Goal: Task Accomplishment & Management: Use online tool/utility

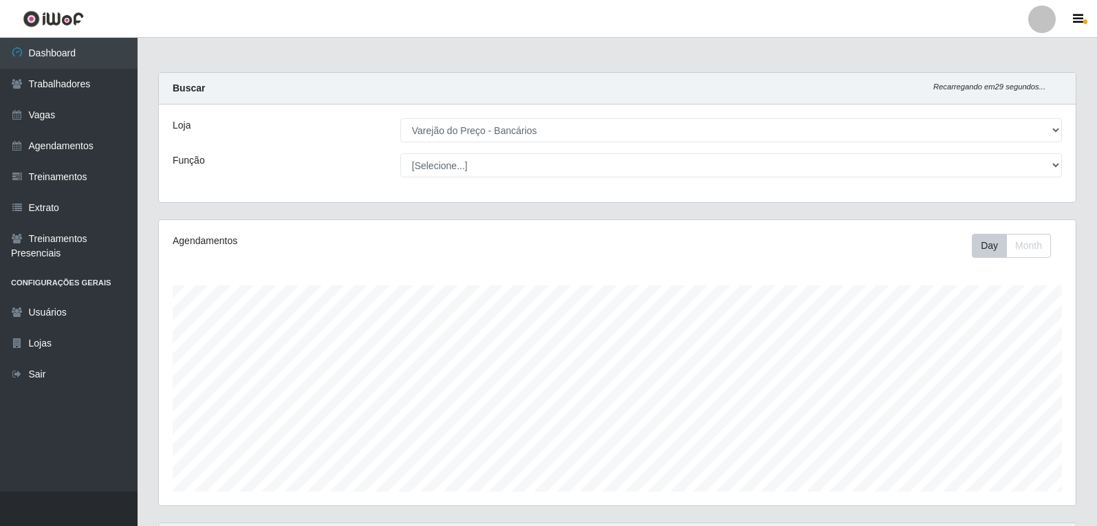
select select "157"
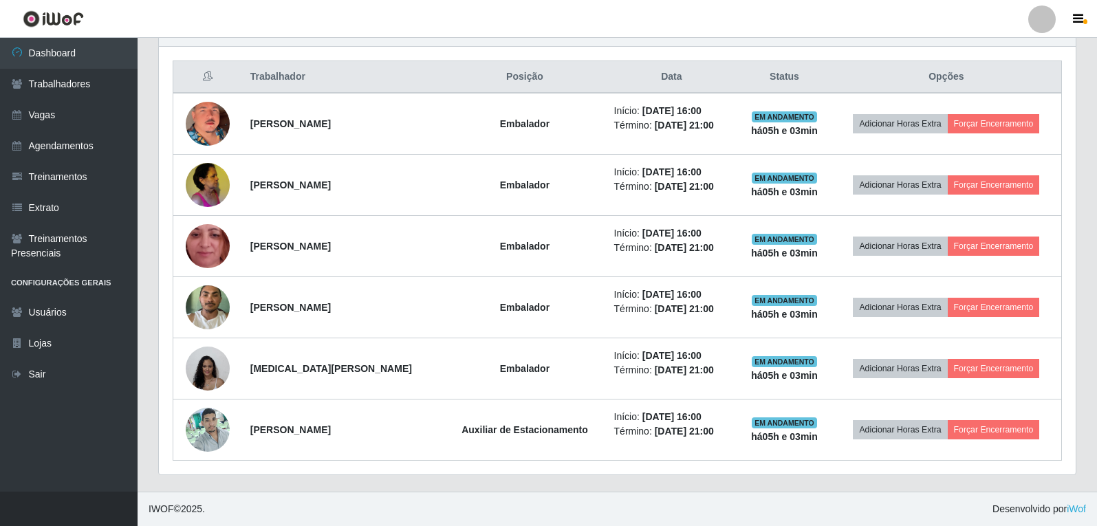
scroll to position [285, 916]
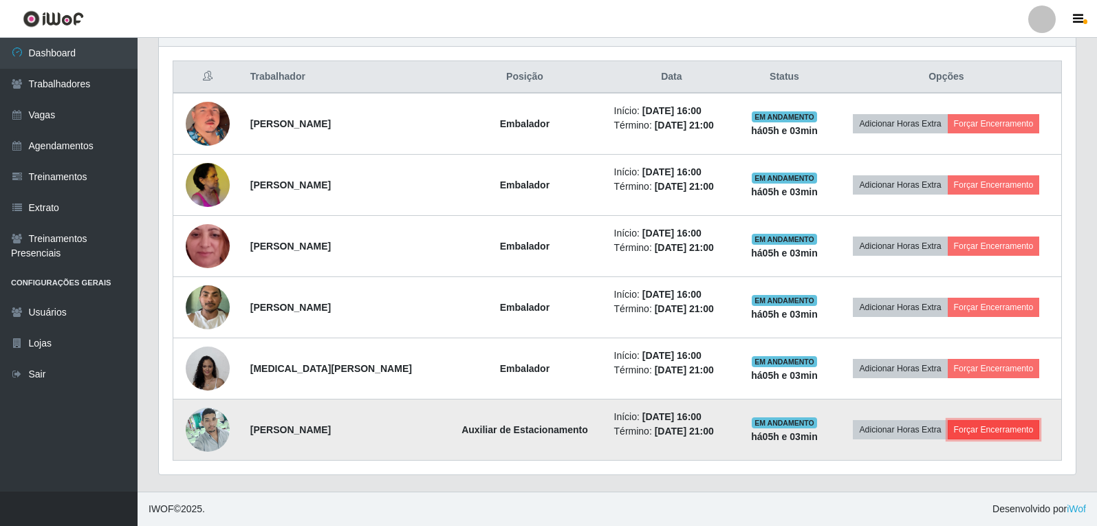
click at [1011, 433] on button "Forçar Encerramento" at bounding box center [993, 429] width 92 height 19
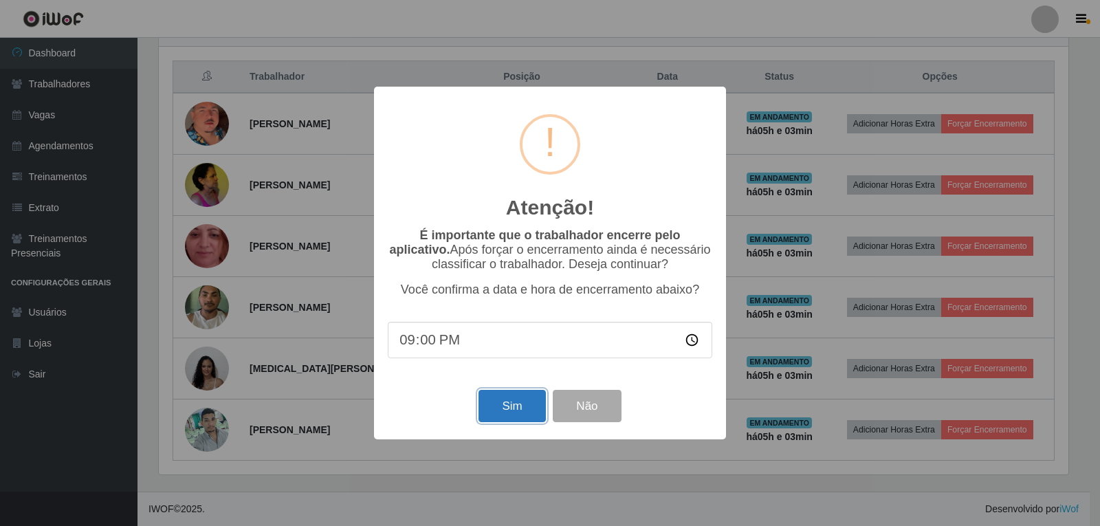
click at [523, 404] on button "Sim" at bounding box center [511, 406] width 67 height 32
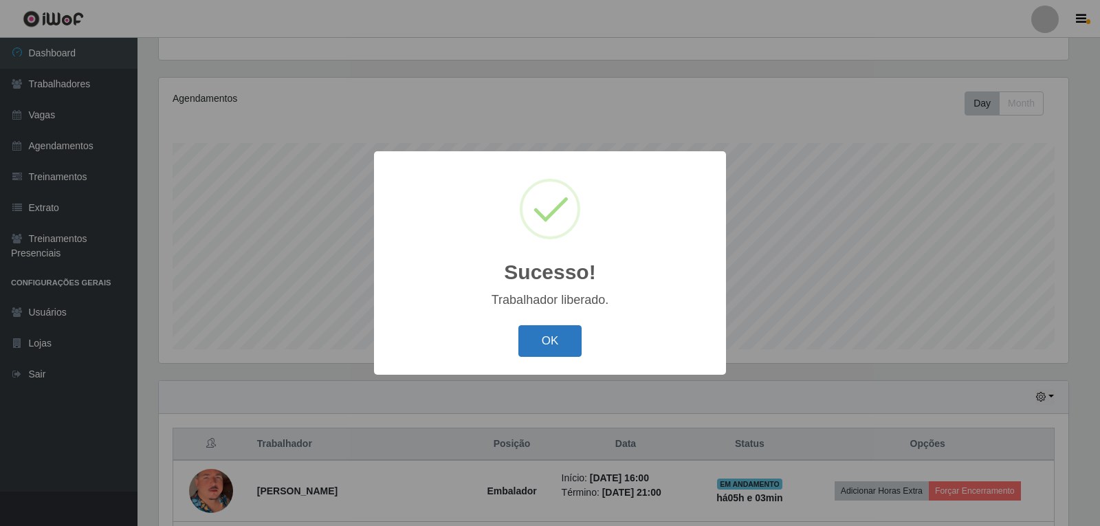
click at [555, 344] on button "OK" at bounding box center [550, 341] width 64 height 32
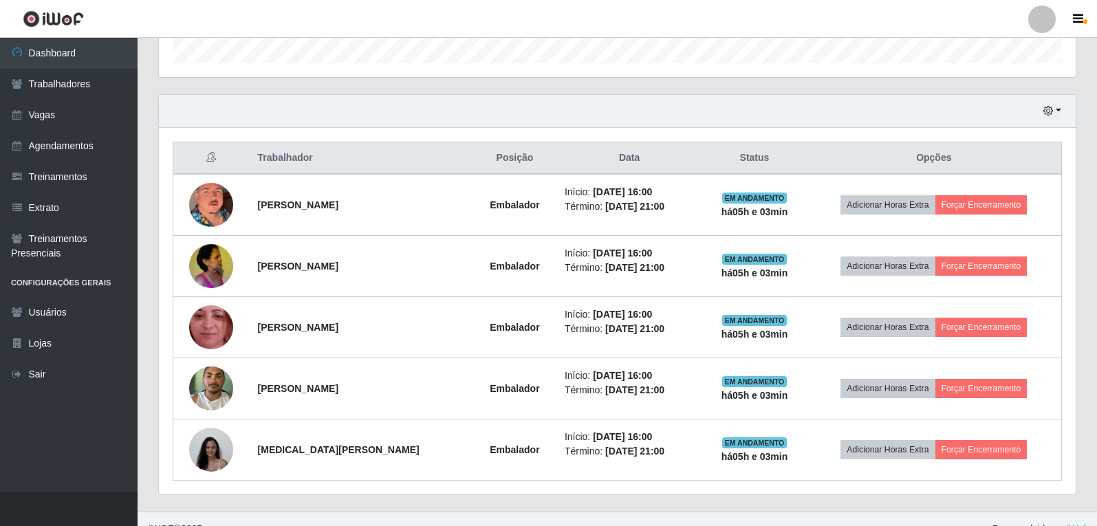
scroll to position [448, 0]
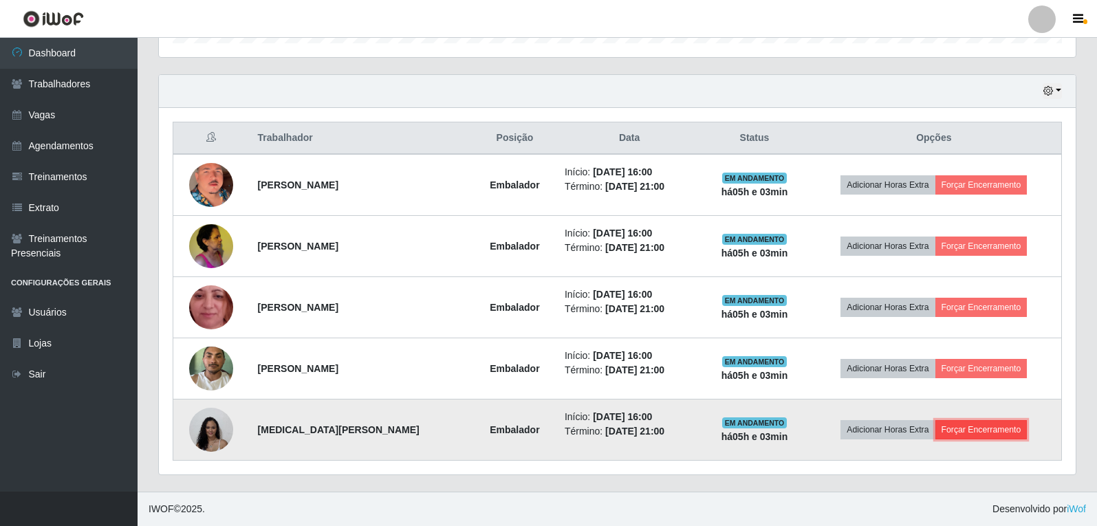
click at [987, 433] on button "Forçar Encerramento" at bounding box center [981, 429] width 92 height 19
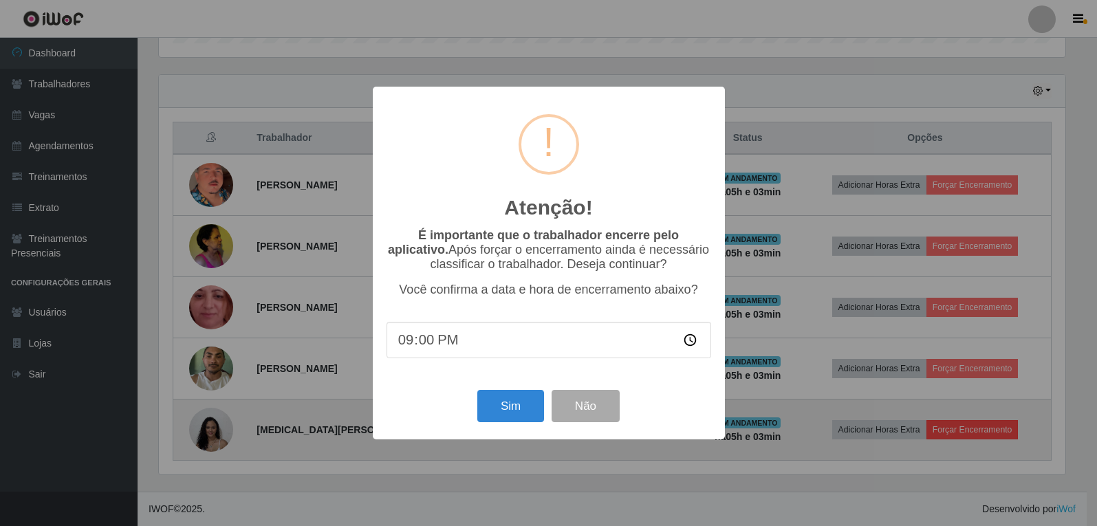
scroll to position [285, 910]
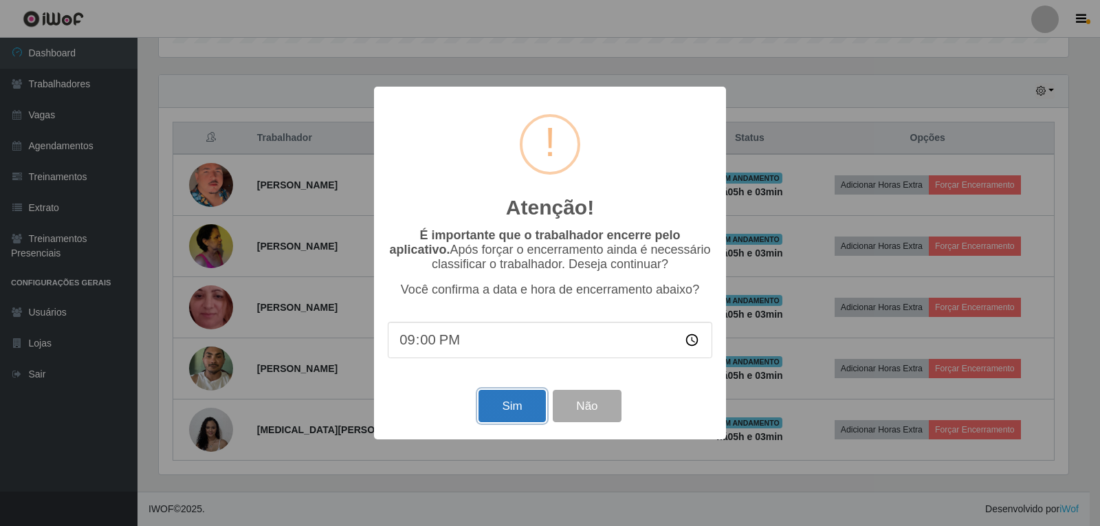
click at [510, 401] on button "Sim" at bounding box center [511, 406] width 67 height 32
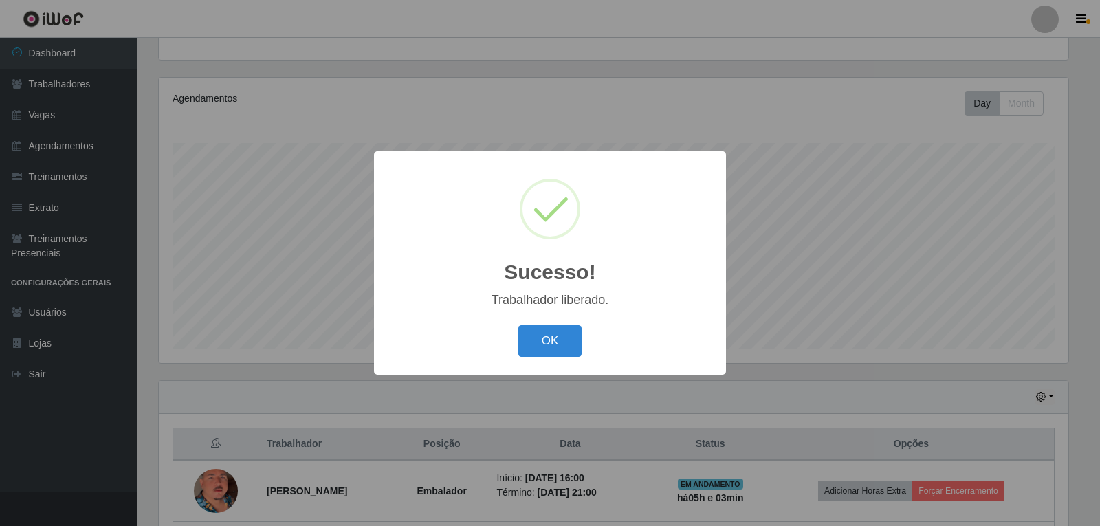
drag, startPoint x: 570, startPoint y: 340, endPoint x: 578, endPoint y: 344, distance: 8.9
click at [571, 340] on button "OK" at bounding box center [550, 341] width 64 height 32
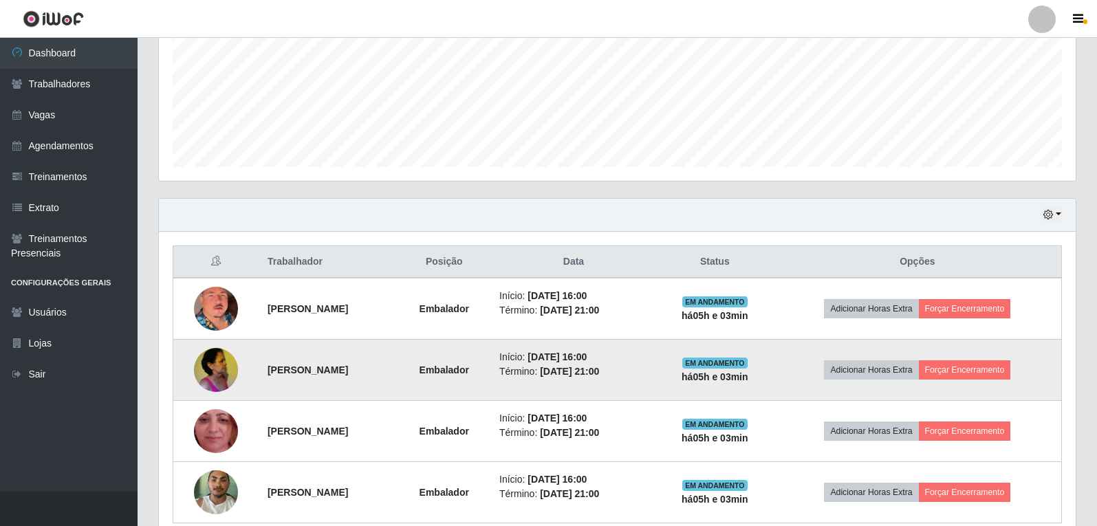
scroll to position [349, 0]
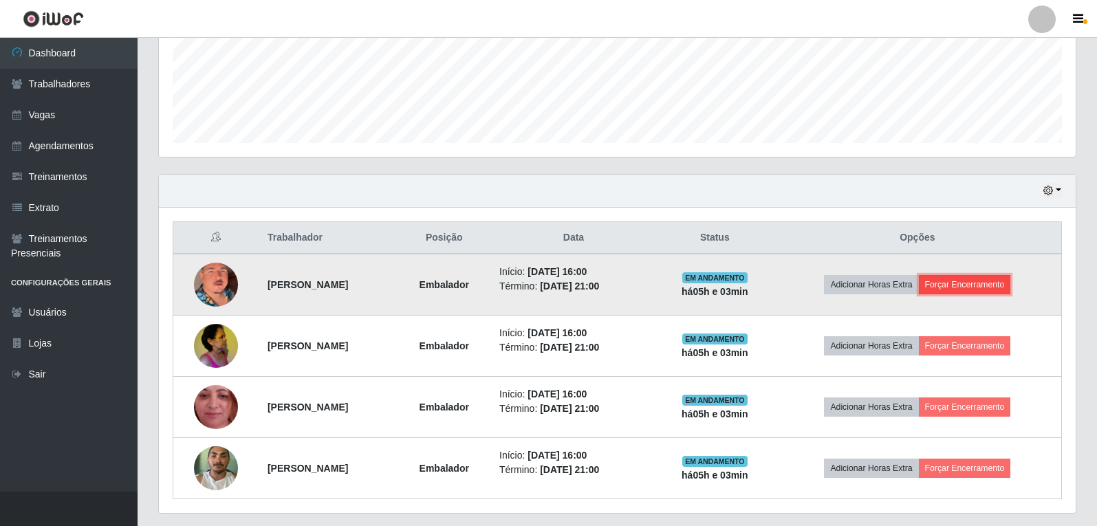
click at [955, 280] on button "Forçar Encerramento" at bounding box center [964, 284] width 92 height 19
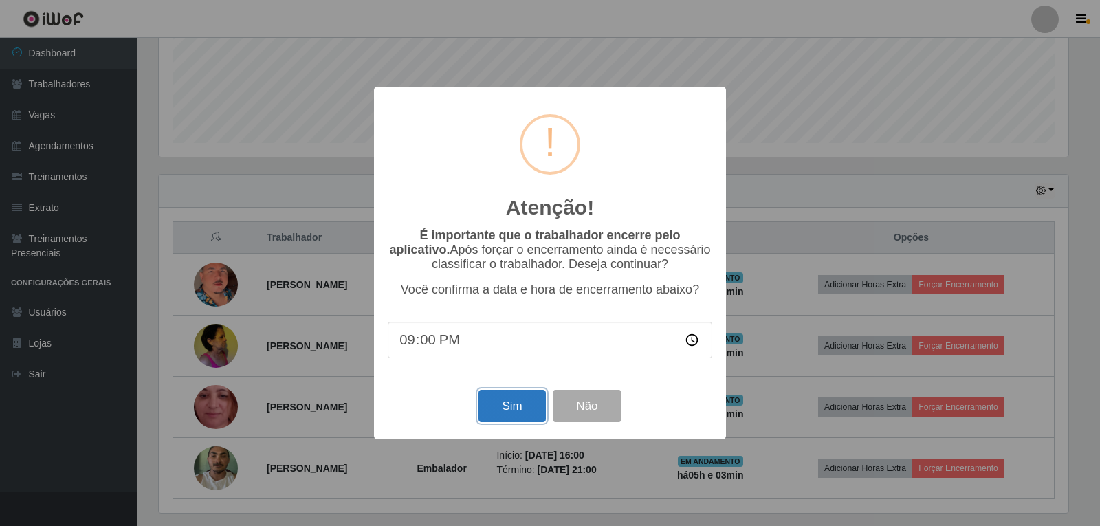
click at [503, 406] on button "Sim" at bounding box center [511, 406] width 67 height 32
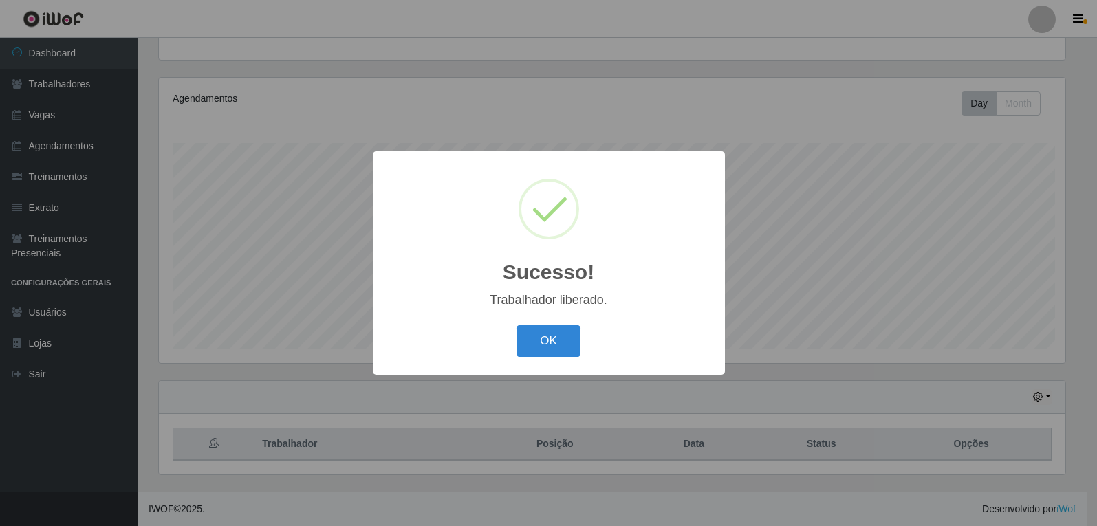
scroll to position [0, 0]
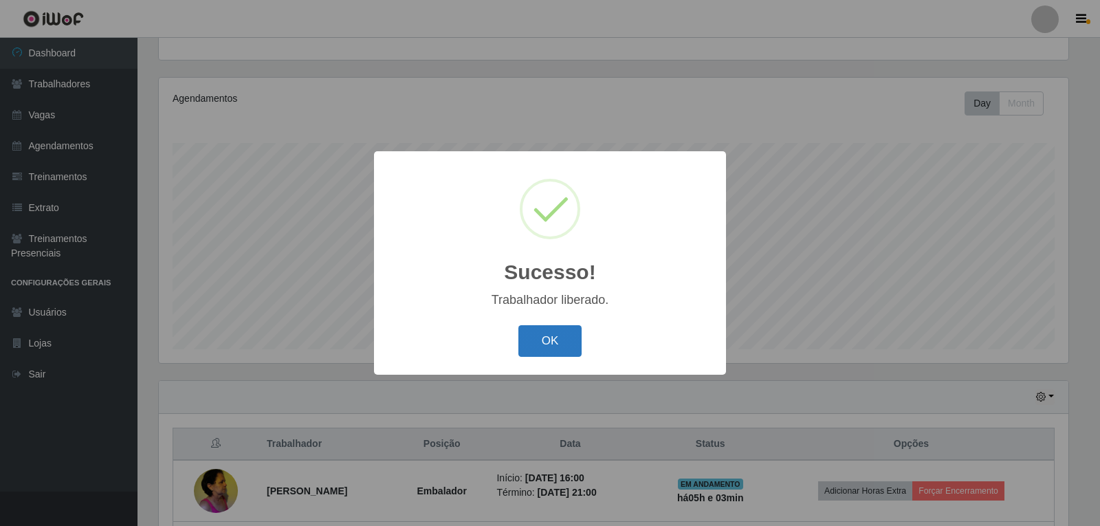
click at [566, 355] on button "OK" at bounding box center [550, 341] width 64 height 32
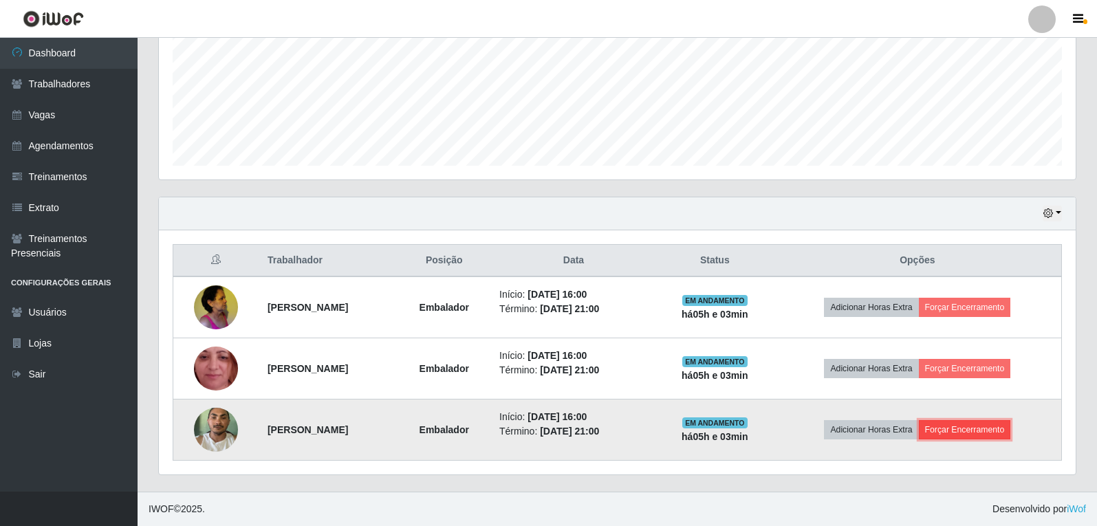
click at [976, 427] on button "Forçar Encerramento" at bounding box center [964, 429] width 92 height 19
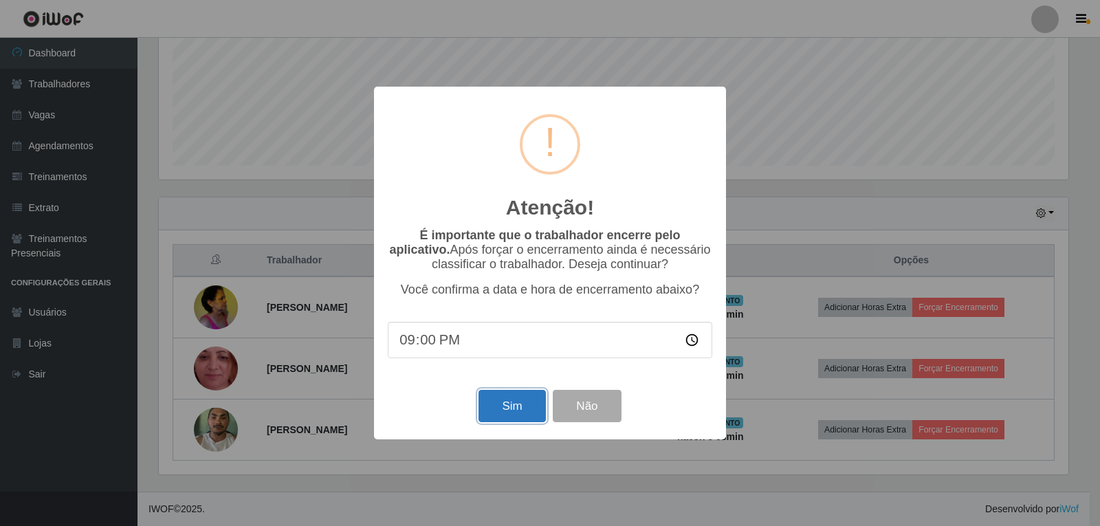
click at [514, 399] on button "Sim" at bounding box center [511, 406] width 67 height 32
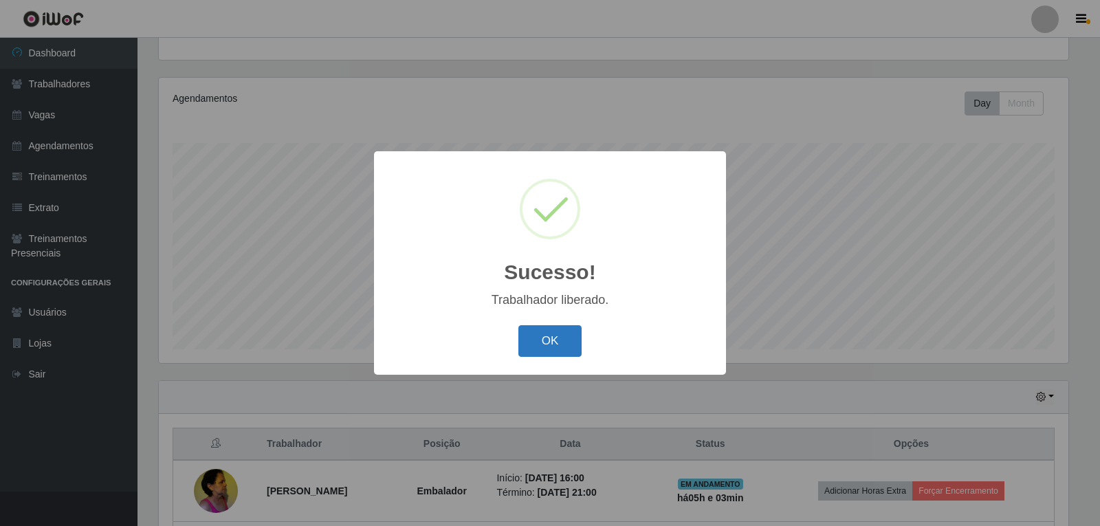
click at [544, 346] on button "OK" at bounding box center [550, 341] width 64 height 32
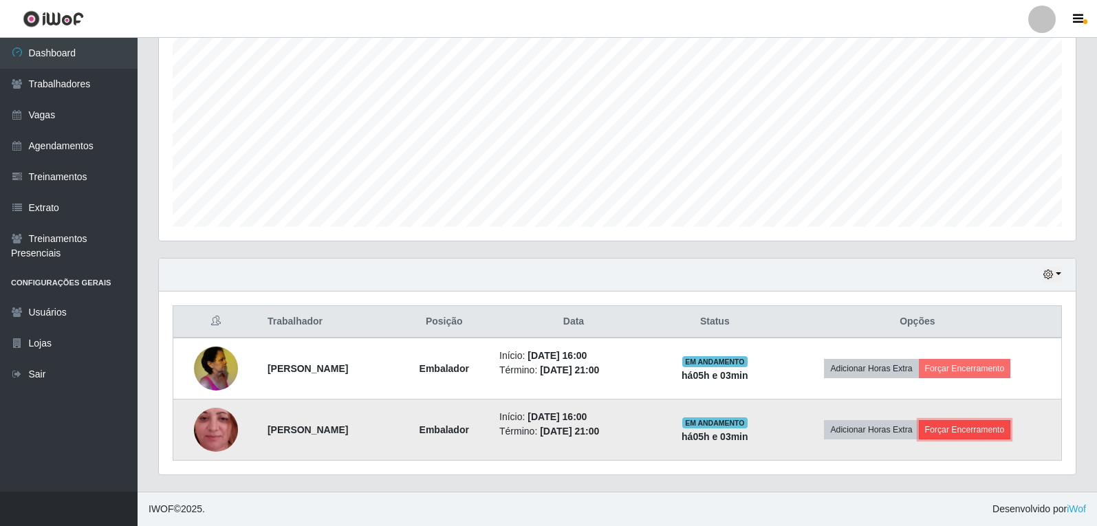
click at [976, 432] on button "Forçar Encerramento" at bounding box center [964, 429] width 92 height 19
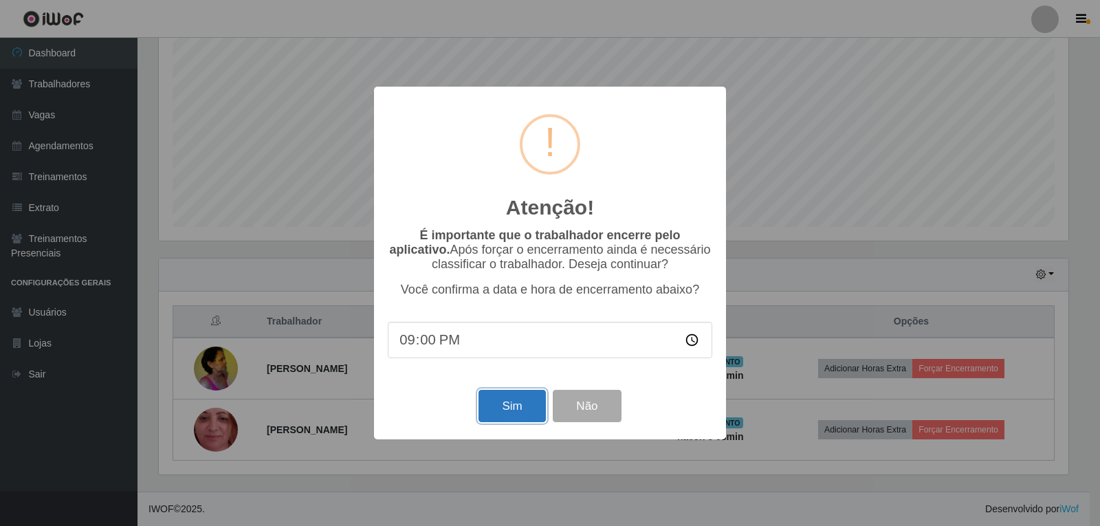
click at [536, 406] on button "Sim" at bounding box center [511, 406] width 67 height 32
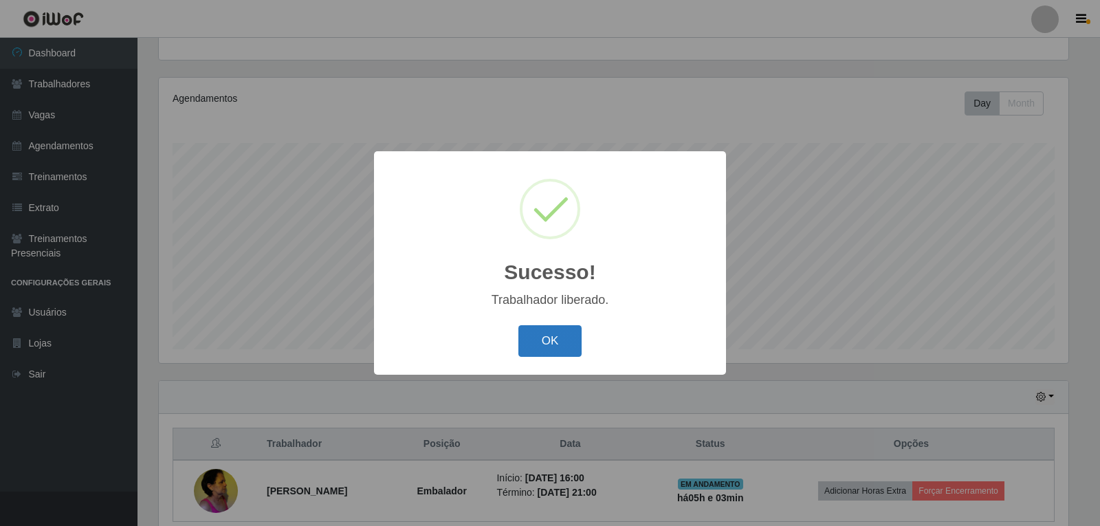
click at [553, 337] on button "OK" at bounding box center [550, 341] width 64 height 32
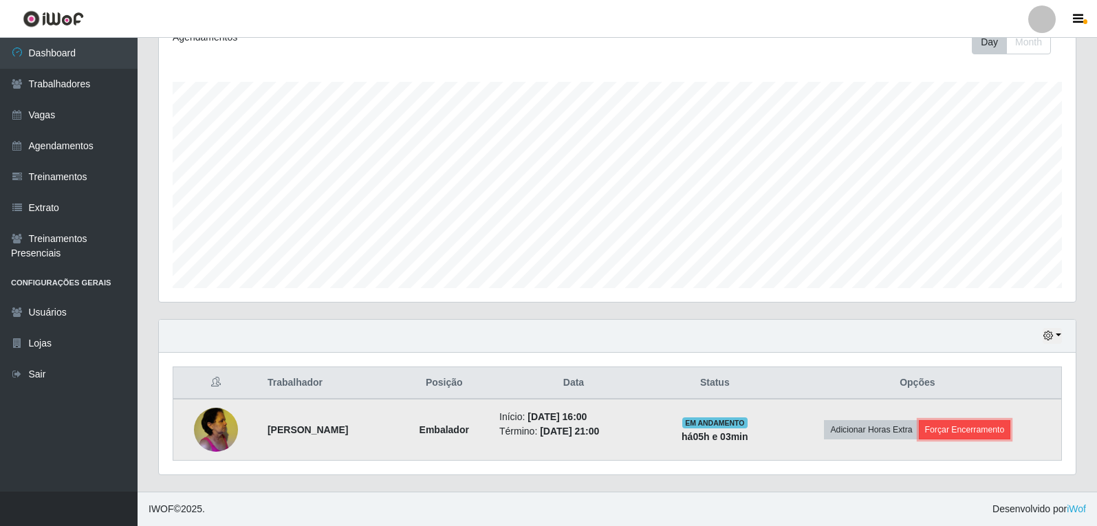
click at [960, 423] on button "Forçar Encerramento" at bounding box center [964, 429] width 92 height 19
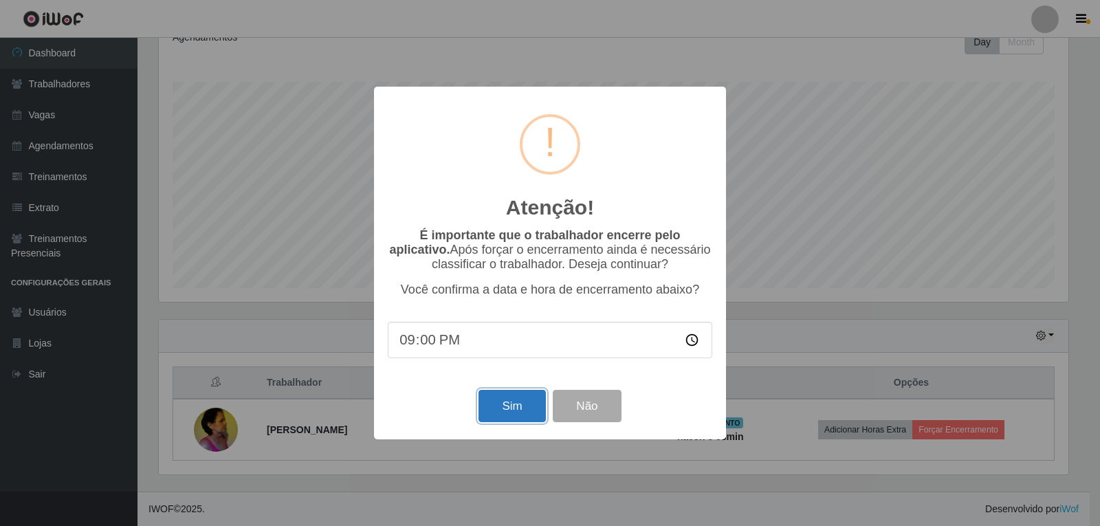
click at [514, 408] on button "Sim" at bounding box center [511, 406] width 67 height 32
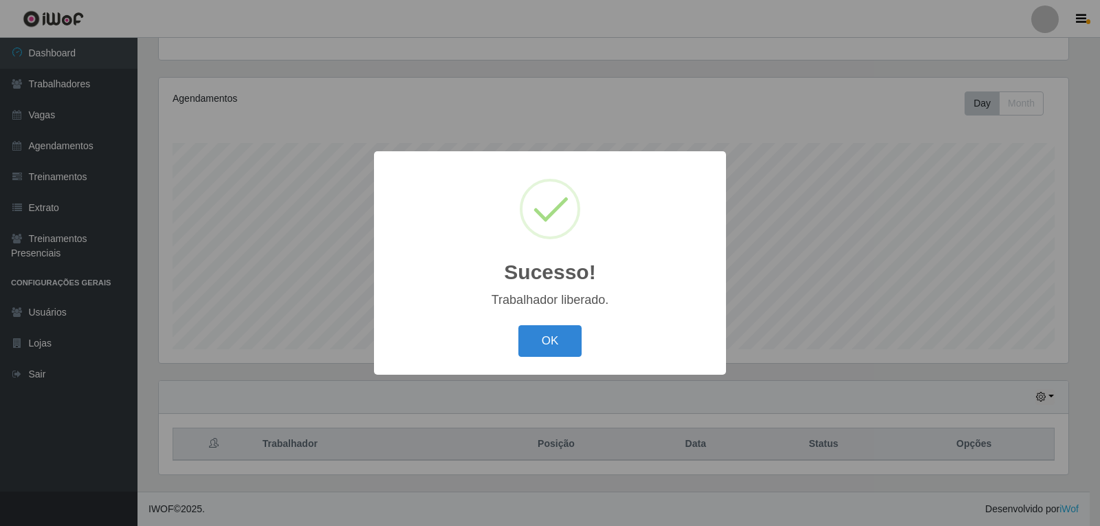
click at [518, 325] on button "OK" at bounding box center [550, 341] width 64 height 32
